Goal: Task Accomplishment & Management: Manage account settings

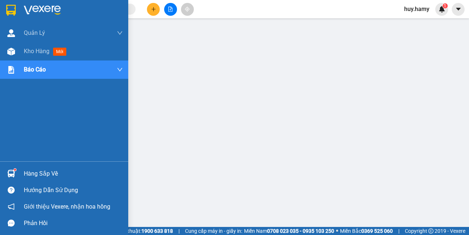
click at [43, 172] on div "Hàng sắp về" at bounding box center [73, 173] width 99 height 11
click at [30, 55] on div "Kho hàng mới" at bounding box center [47, 51] width 46 height 9
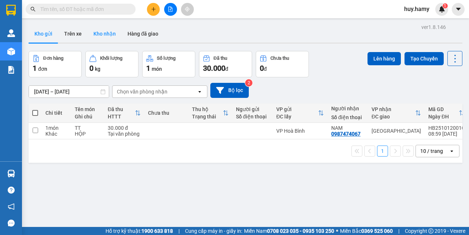
click at [107, 34] on button "Kho nhận" at bounding box center [105, 34] width 34 height 18
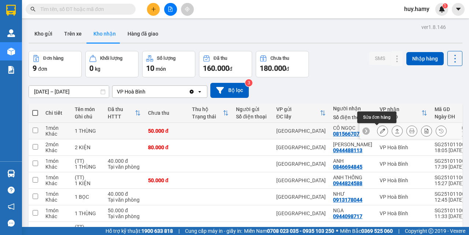
click at [378, 130] on button at bounding box center [383, 131] width 10 height 13
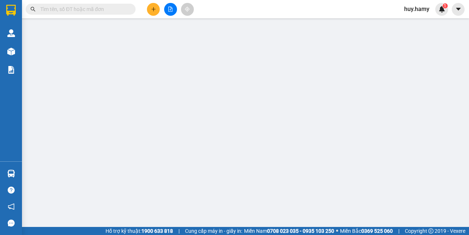
type input "0815667077"
type input "CÔ NGỌC"
type input "0"
type input "50.000"
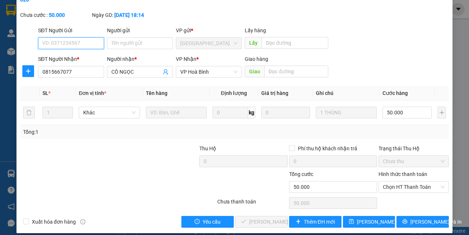
scroll to position [46, 0]
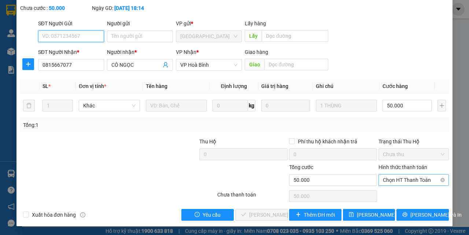
click at [415, 175] on span "Chọn HT Thanh Toán" at bounding box center [414, 180] width 62 height 11
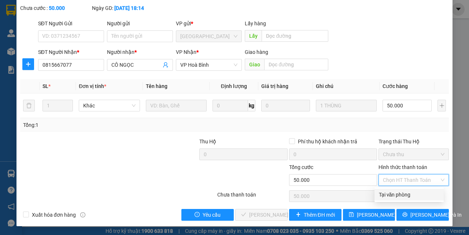
click at [403, 199] on div "Tại văn phòng" at bounding box center [409, 195] width 69 height 12
type input "0"
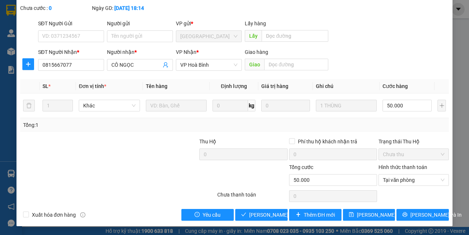
click at [257, 222] on div "SỬA ĐƠN HÀNG Lịch sử Ảnh kiện hàng Yêu cầu xuất hóa đơn điện tử Total Paid Fee …" at bounding box center [234, 92] width 436 height 268
click at [257, 215] on span "[PERSON_NAME] và Giao hàng" at bounding box center [284, 215] width 70 height 8
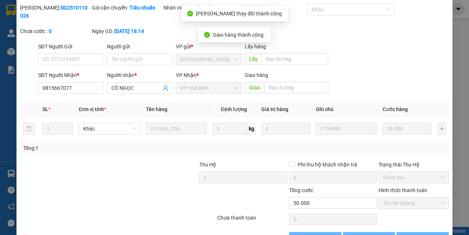
scroll to position [0, 0]
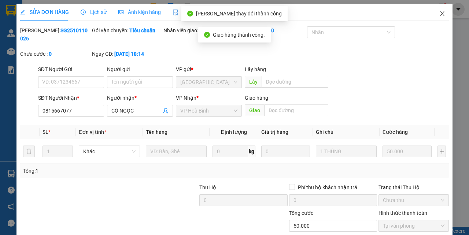
click at [440, 11] on icon "close" at bounding box center [443, 14] width 6 height 6
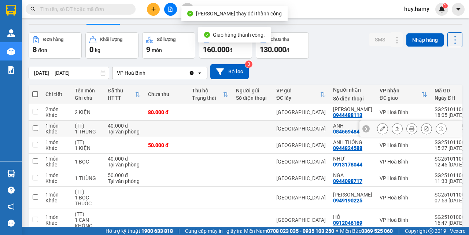
scroll to position [37, 0]
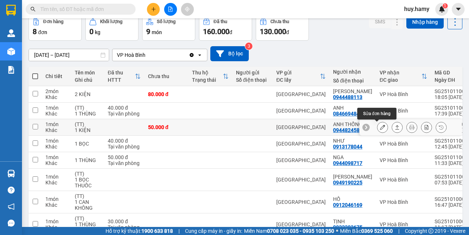
click at [378, 128] on button at bounding box center [383, 127] width 10 height 13
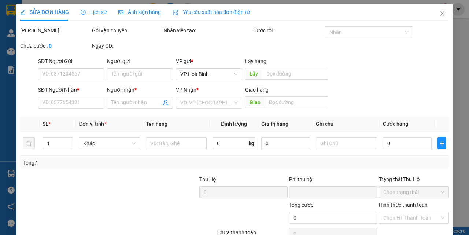
type input "0944824588"
type input "ANH THỐNG"
type input "0"
type input "50.000"
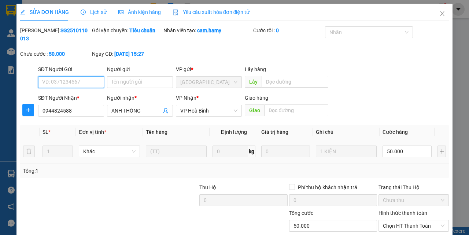
scroll to position [46, 0]
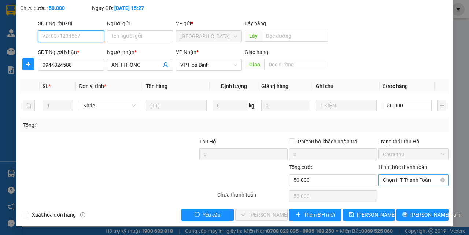
click at [396, 177] on span "Chọn HT Thanh Toán" at bounding box center [414, 180] width 62 height 11
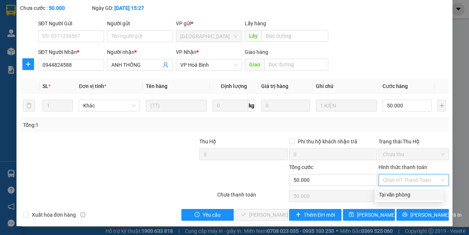
click at [396, 194] on div "Tại văn phòng" at bounding box center [409, 195] width 60 height 8
type input "0"
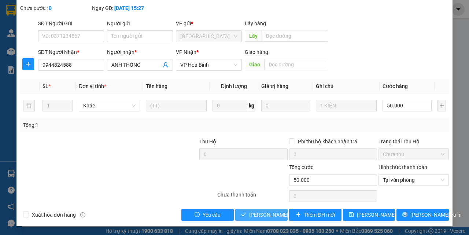
click at [253, 217] on span "[PERSON_NAME] và Giao hàng" at bounding box center [284, 215] width 70 height 8
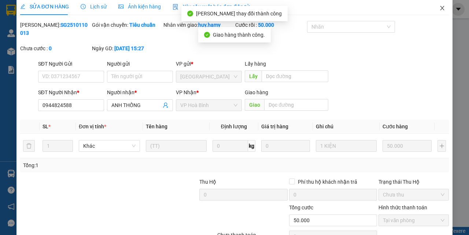
scroll to position [0, 0]
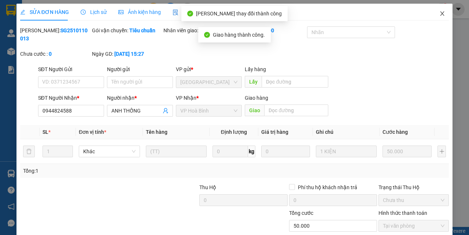
click at [440, 10] on span "Close" at bounding box center [442, 14] width 21 height 21
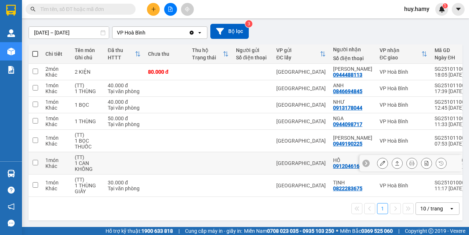
scroll to position [62, 0]
